Goal: Task Accomplishment & Management: Use online tool/utility

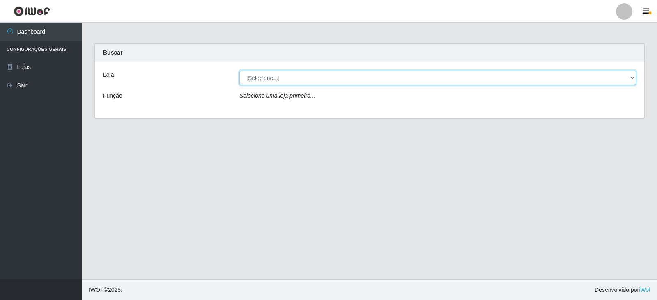
click at [279, 77] on select "[Selecione...] Queiroz Atacadão - Catolé do Rocha" at bounding box center [437, 78] width 396 height 14
select select "500"
click at [239, 71] on select "[Selecione...] Queiroz Atacadão - Catolé do Rocha" at bounding box center [437, 78] width 396 height 14
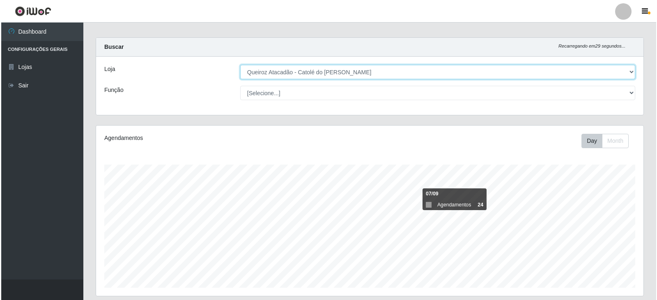
scroll to position [135, 0]
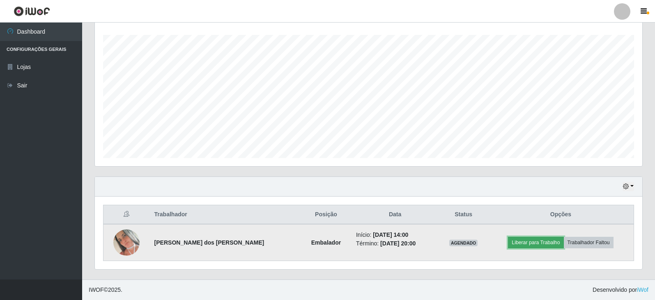
click at [536, 241] on button "Liberar para Trabalho" at bounding box center [535, 242] width 55 height 11
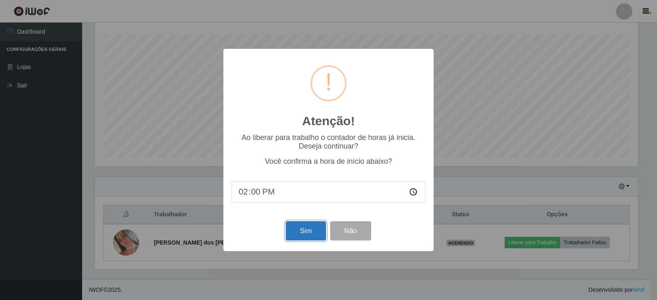
click at [300, 234] on button "Sim" at bounding box center [306, 230] width 40 height 19
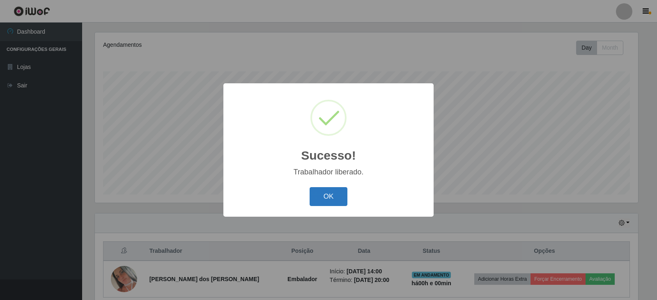
click at [323, 200] on button "OK" at bounding box center [328, 196] width 38 height 19
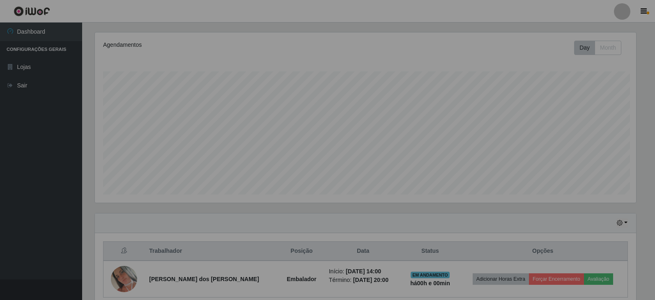
scroll to position [170, 547]
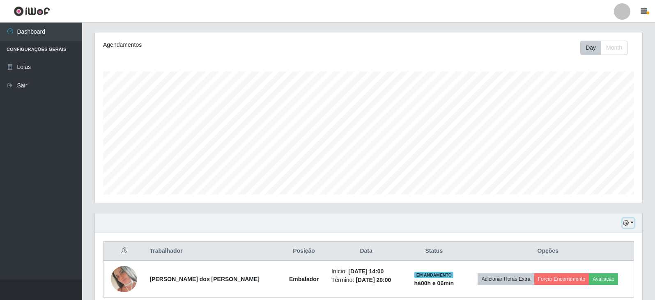
click at [632, 226] on button "button" at bounding box center [627, 222] width 11 height 9
click at [593, 177] on button "3 dias" at bounding box center [600, 175] width 65 height 17
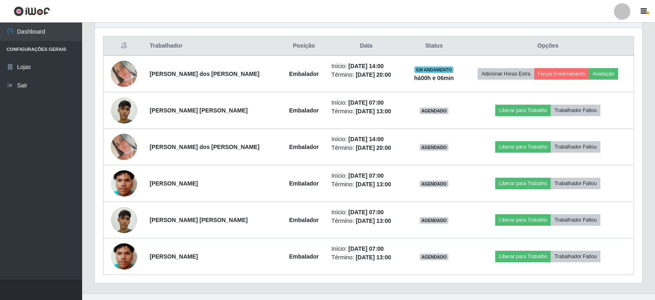
scroll to position [318, 0]
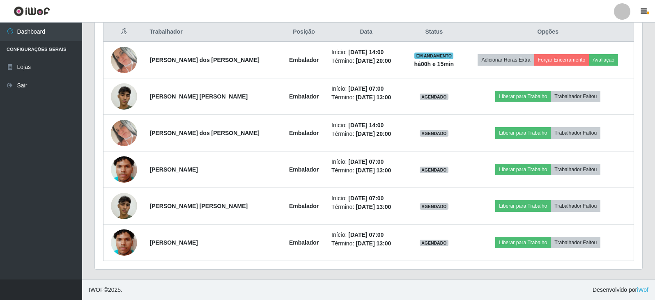
click at [637, 286] on link "iWof" at bounding box center [642, 289] width 11 height 7
